Goal: Go to known website: Go to known website

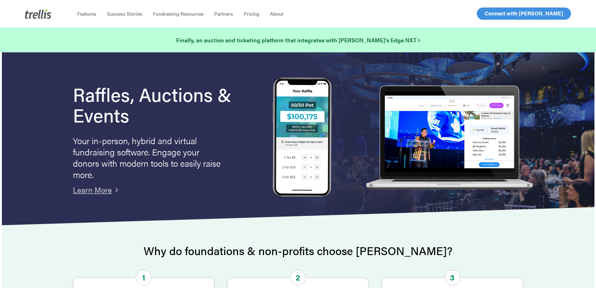
click at [491, 17] on span "Log In" at bounding box center [492, 14] width 15 height 8
click at [493, 13] on span "Log In" at bounding box center [492, 14] width 15 height 8
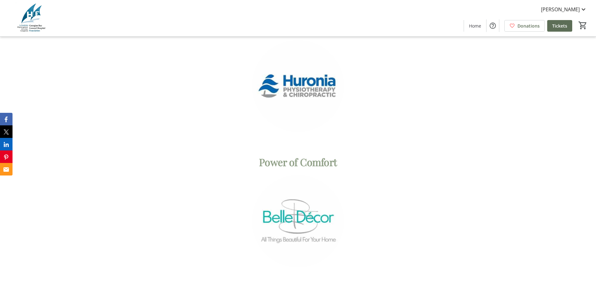
scroll to position [2098, 0]
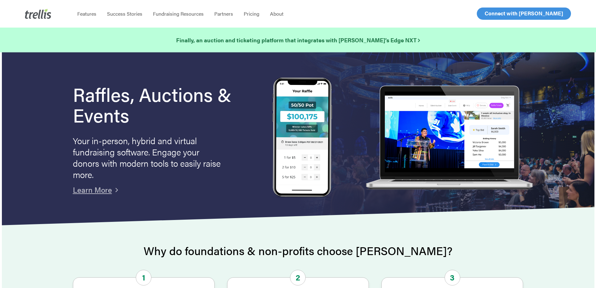
click at [492, 12] on span "Log In" at bounding box center [492, 14] width 15 height 8
